Goal: Transaction & Acquisition: Purchase product/service

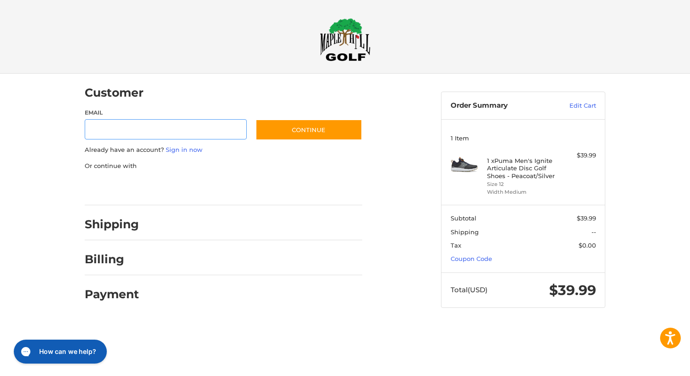
type input "**********"
click at [310, 150] on p "Already have an account? Sign in now" at bounding box center [224, 149] width 278 height 9
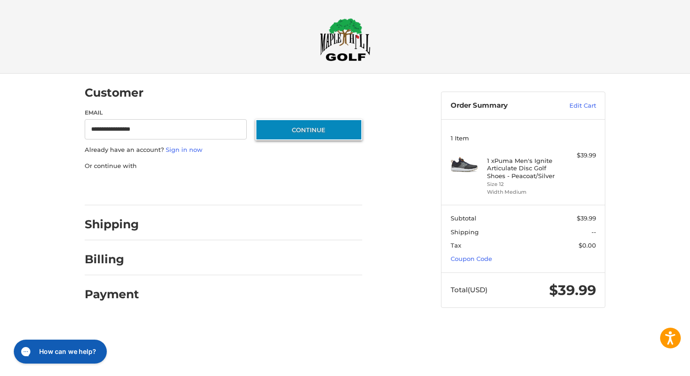
click at [320, 132] on button "Continue" at bounding box center [309, 129] width 107 height 21
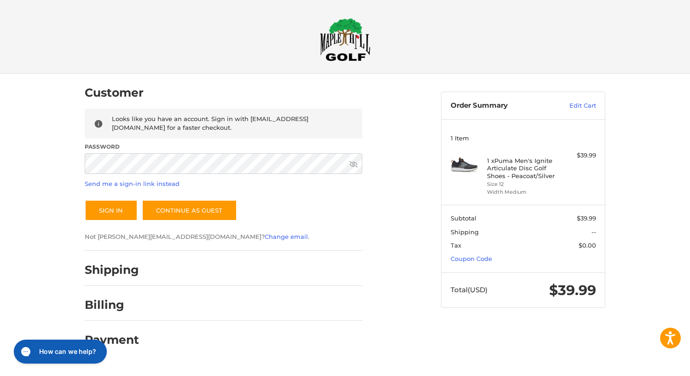
click at [111, 210] on button "Sign In" at bounding box center [111, 210] width 53 height 21
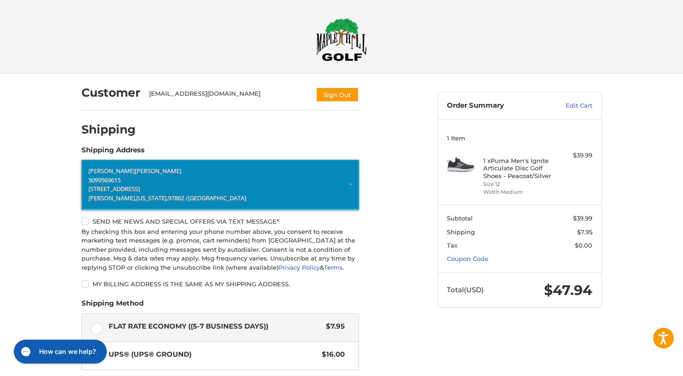
click at [181, 192] on p "[STREET_ADDRESS]" at bounding box center [220, 189] width 264 height 9
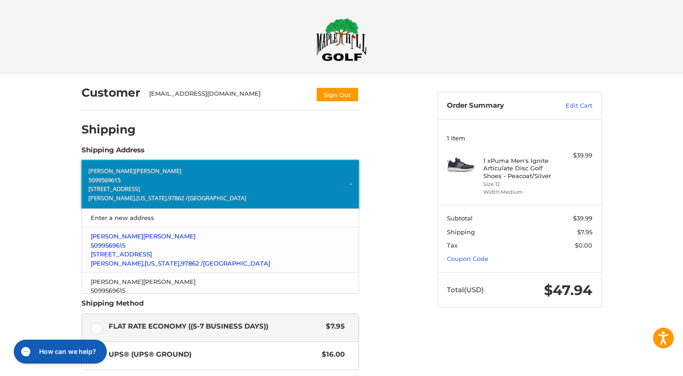
click at [173, 253] on p "[STREET_ADDRESS]" at bounding box center [220, 254] width 259 height 9
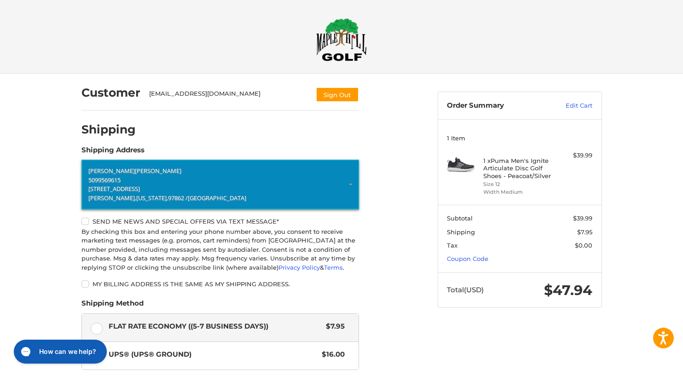
click at [392, 290] on ol "Customer jeffneher@msn.com Sign Out Shipping POWERED BY We’ve got you covered. …" at bounding box center [238, 279] width 314 height 410
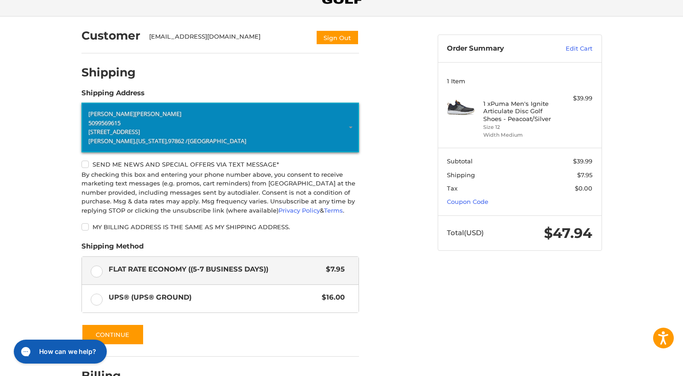
scroll to position [115, 0]
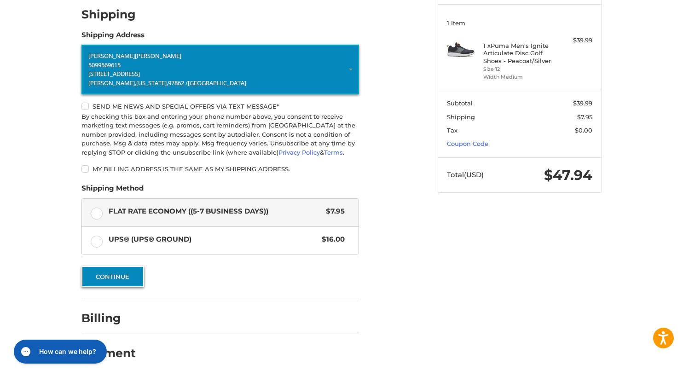
click at [127, 281] on button "Continue" at bounding box center [112, 276] width 63 height 21
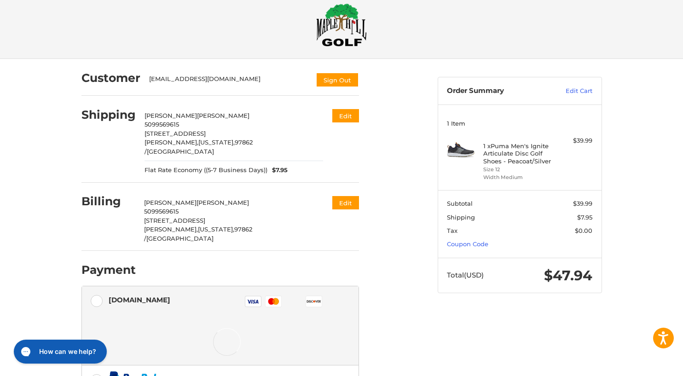
scroll to position [120, 0]
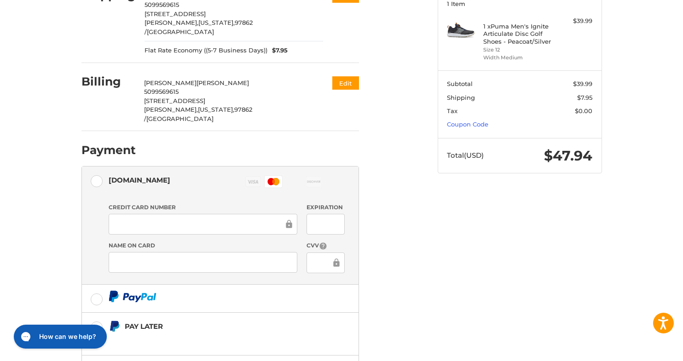
scroll to position [195, 0]
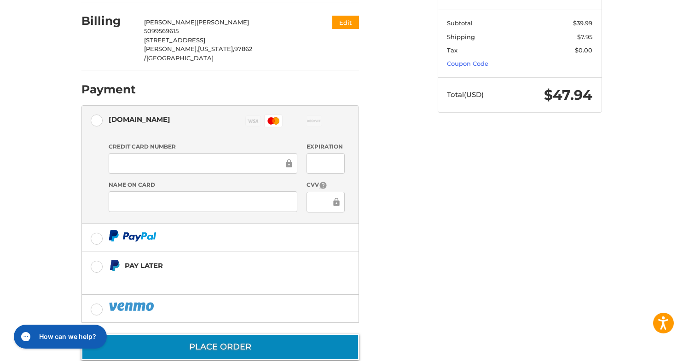
click at [247, 334] on button "Place Order" at bounding box center [220, 347] width 278 height 26
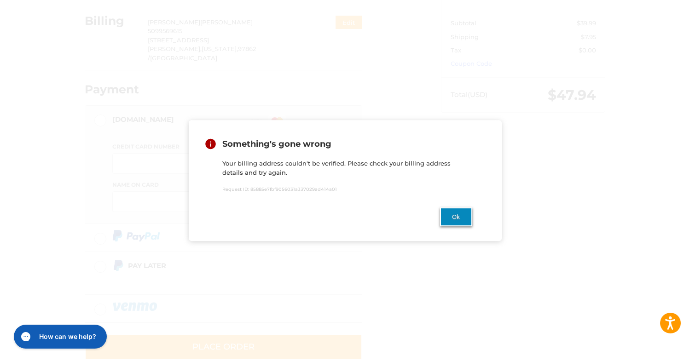
click at [456, 210] on button "Ok" at bounding box center [456, 217] width 32 height 19
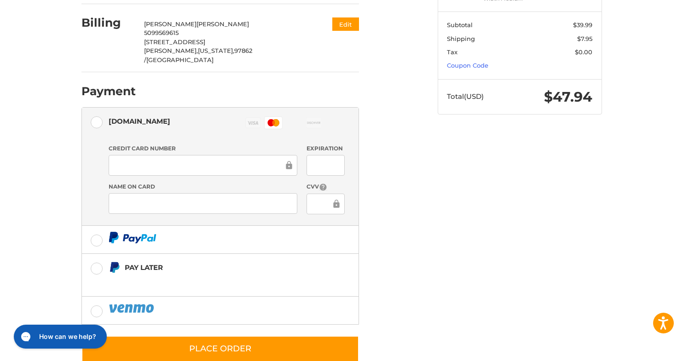
scroll to position [121, 0]
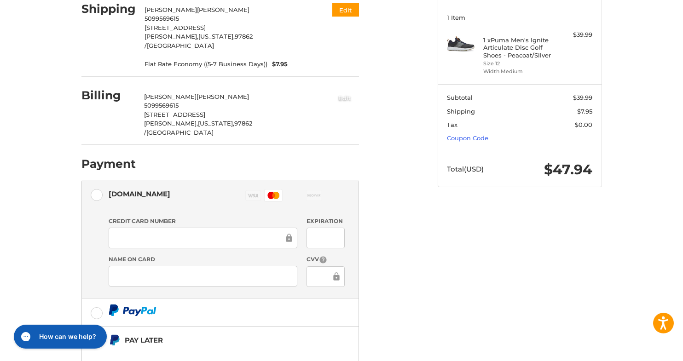
click at [350, 93] on button "Edit" at bounding box center [345, 97] width 29 height 15
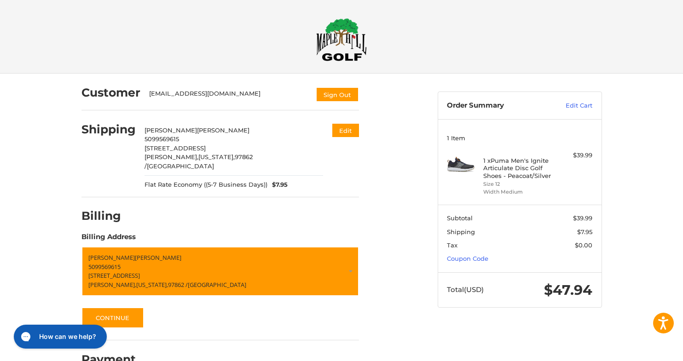
scroll to position [13, 0]
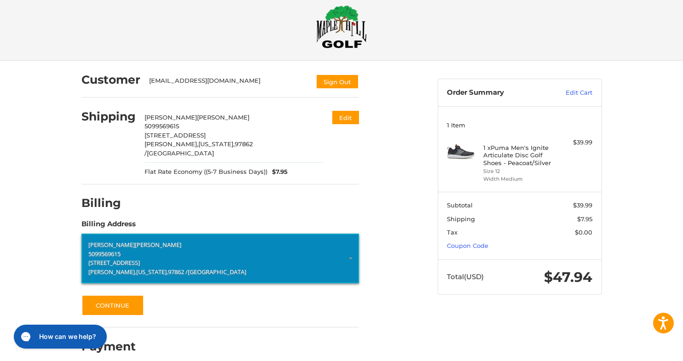
click at [166, 241] on p "[PERSON_NAME]" at bounding box center [220, 245] width 264 height 9
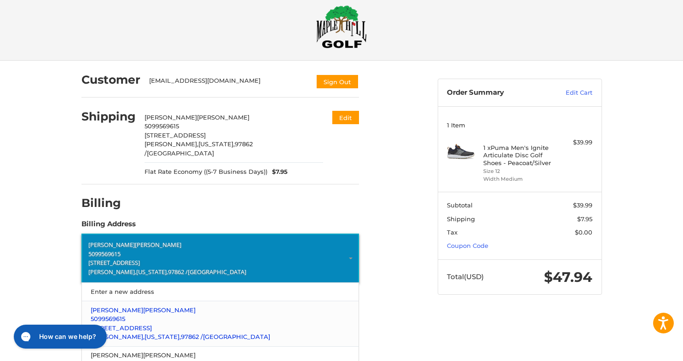
scroll to position [30, 0]
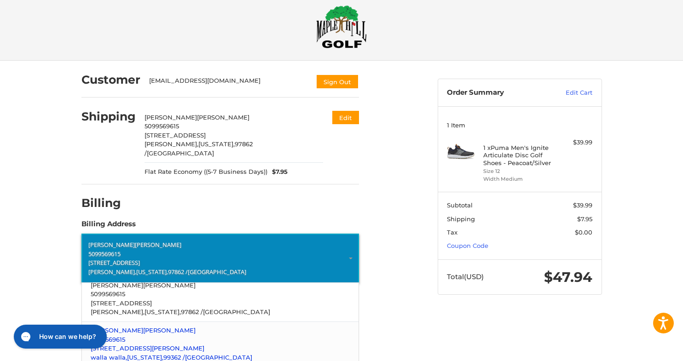
click at [163, 354] on p "walla walla, [US_STATE], 99362 / [GEOGRAPHIC_DATA]" at bounding box center [220, 358] width 259 height 9
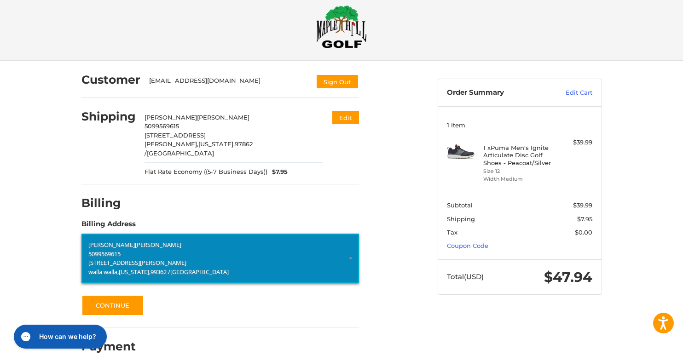
click at [402, 232] on div "Customer jeffneher@msn.com Sign Out Shipping jeff neher 5099569615 85301 Hwy 11…" at bounding box center [253, 212] width 356 height 302
click at [111, 299] on button "Continue" at bounding box center [112, 305] width 63 height 21
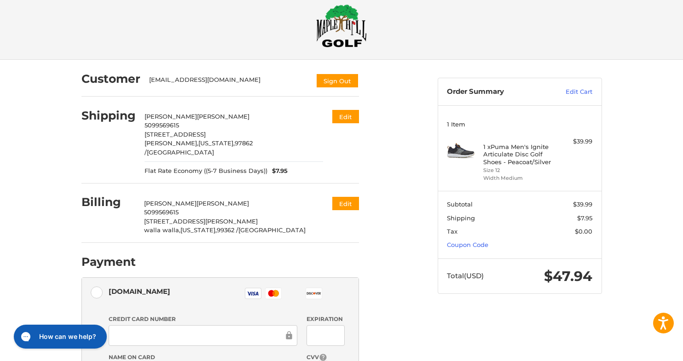
scroll to position [56, 0]
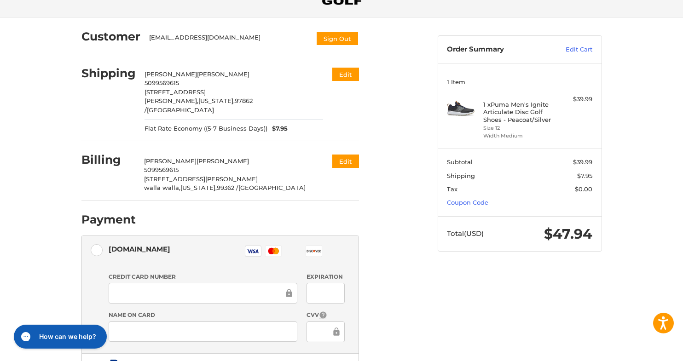
click at [203, 294] on div "Credit Card Number" at bounding box center [203, 289] width 198 height 32
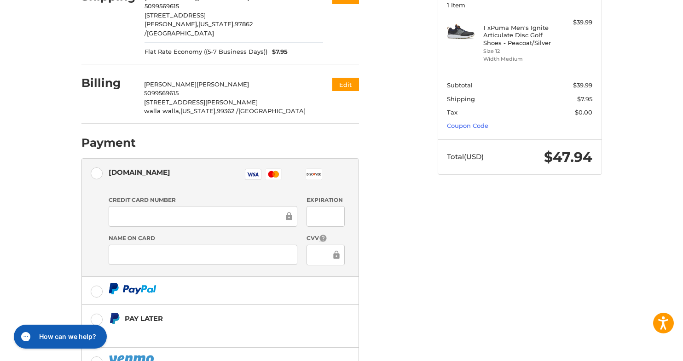
scroll to position [195, 0]
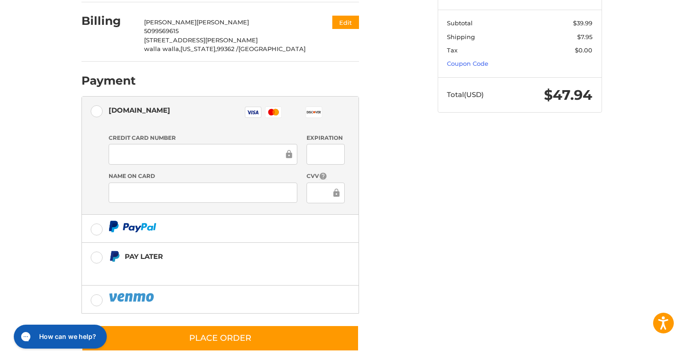
click at [165, 189] on div at bounding box center [203, 193] width 189 height 21
click at [156, 152] on div at bounding box center [203, 154] width 189 height 21
click at [327, 159] on div "Credit Card Number Expiration Name on Card CVV" at bounding box center [226, 172] width 245 height 77
click at [323, 188] on div at bounding box center [326, 193] width 38 height 21
click at [323, 159] on div "Credit Card Number Expiration Name on Card CVV" at bounding box center [226, 172] width 245 height 77
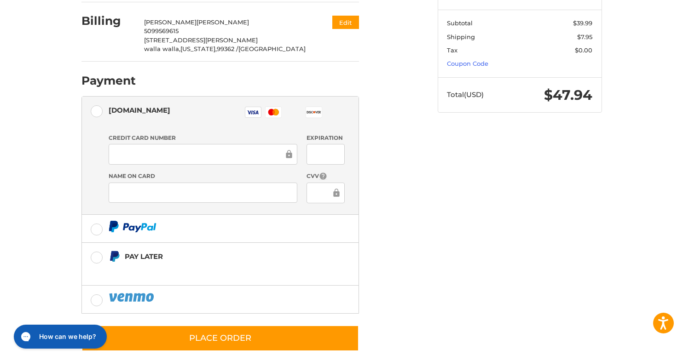
click at [202, 172] on label "Name on Card" at bounding box center [203, 176] width 189 height 8
click at [241, 103] on div "Visa Master Amex Discover Diners Club JCB" at bounding box center [289, 113] width 111 height 21
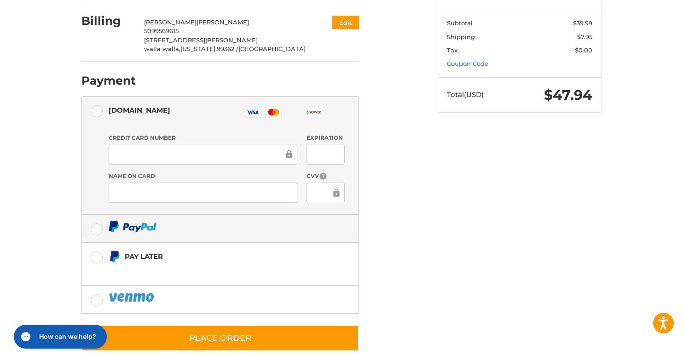
click at [133, 203] on div "Credit card Credit Card Number Expiration Name on Card CVV" at bounding box center [227, 172] width 236 height 85
click at [133, 221] on img at bounding box center [133, 227] width 48 height 12
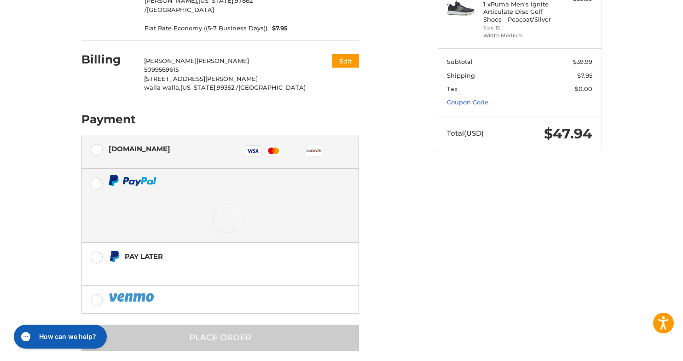
click at [125, 100] on li "Payment Payment Methods PayPal Authorize.net Visa Master Amex Discover Diners C…" at bounding box center [220, 225] width 278 height 251
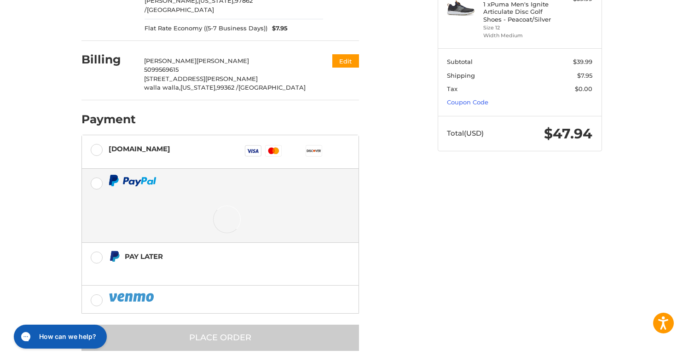
scroll to position [93, 0]
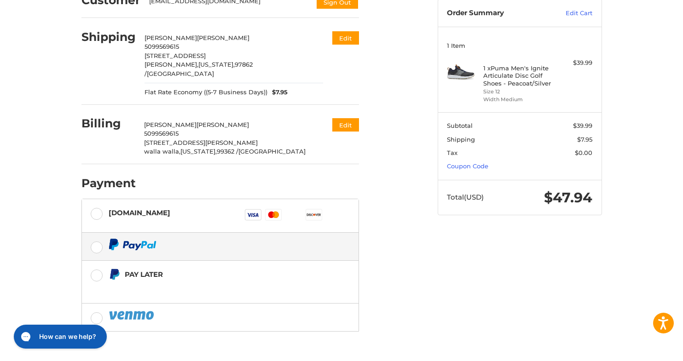
click at [139, 139] on div "Billing jeff neher 5099569615 961 Reser Road walla walla, Washington, 99362 / U…" at bounding box center [220, 136] width 278 height 56
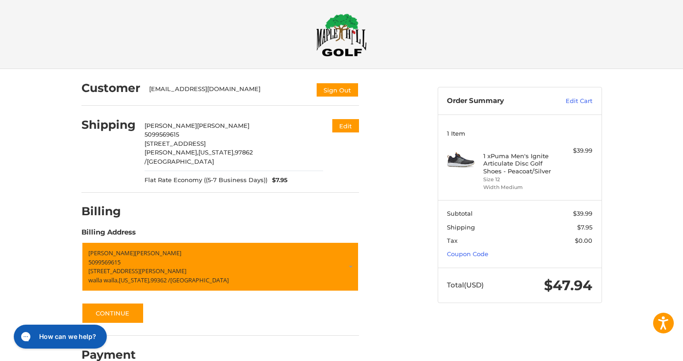
scroll to position [13, 0]
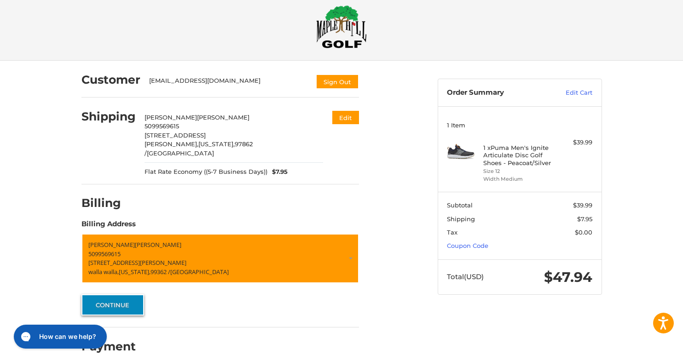
click at [113, 295] on button "Continue" at bounding box center [112, 305] width 63 height 21
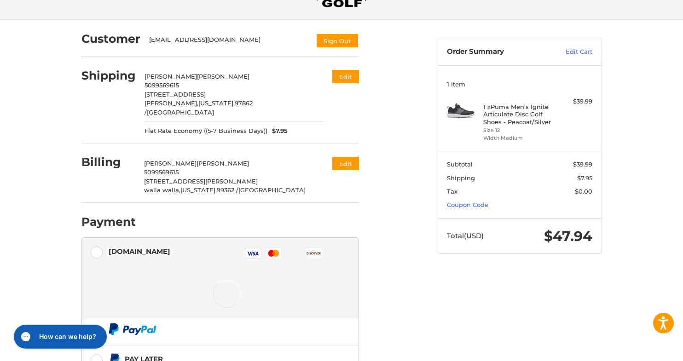
scroll to position [99, 0]
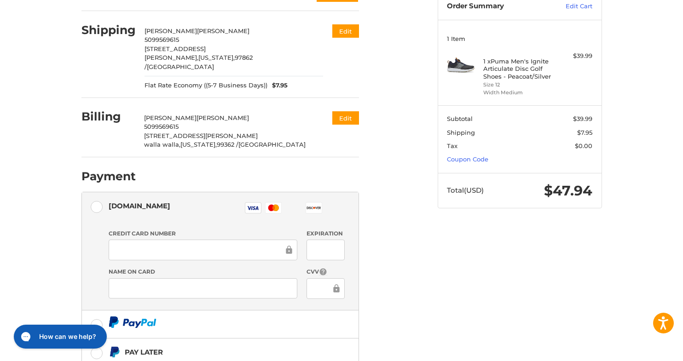
click at [194, 297] on div "Credit card Credit Card Number Expiration Name on Card CVV" at bounding box center [227, 268] width 236 height 85
click at [326, 240] on div at bounding box center [326, 250] width 38 height 21
click at [168, 295] on div "Credit Card Number Expiration Name on Card CVV" at bounding box center [226, 268] width 245 height 77
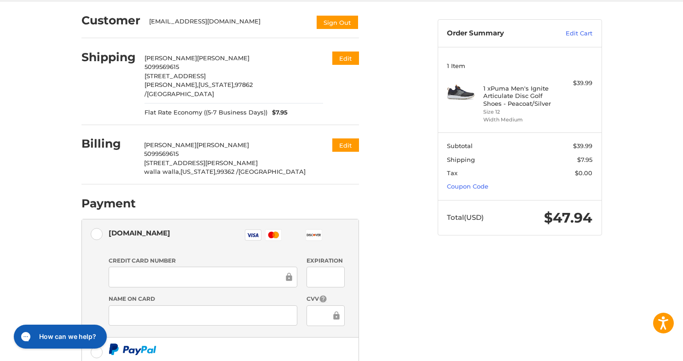
scroll to position [157, 0]
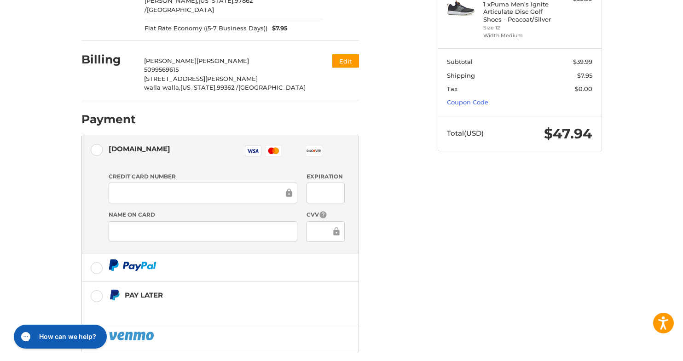
click at [164, 183] on div at bounding box center [203, 193] width 189 height 21
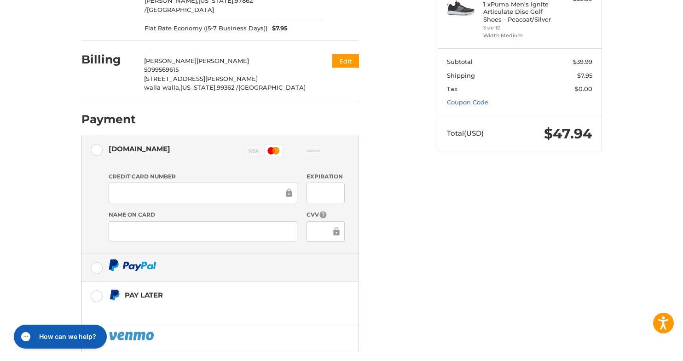
scroll to position [195, 0]
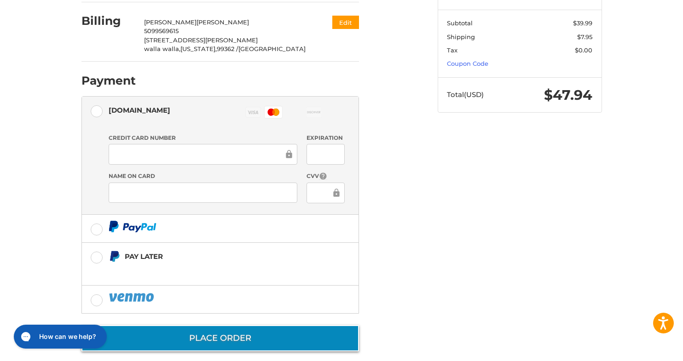
click at [194, 329] on button "Place Order" at bounding box center [220, 339] width 278 height 26
